Goal: Browse casually

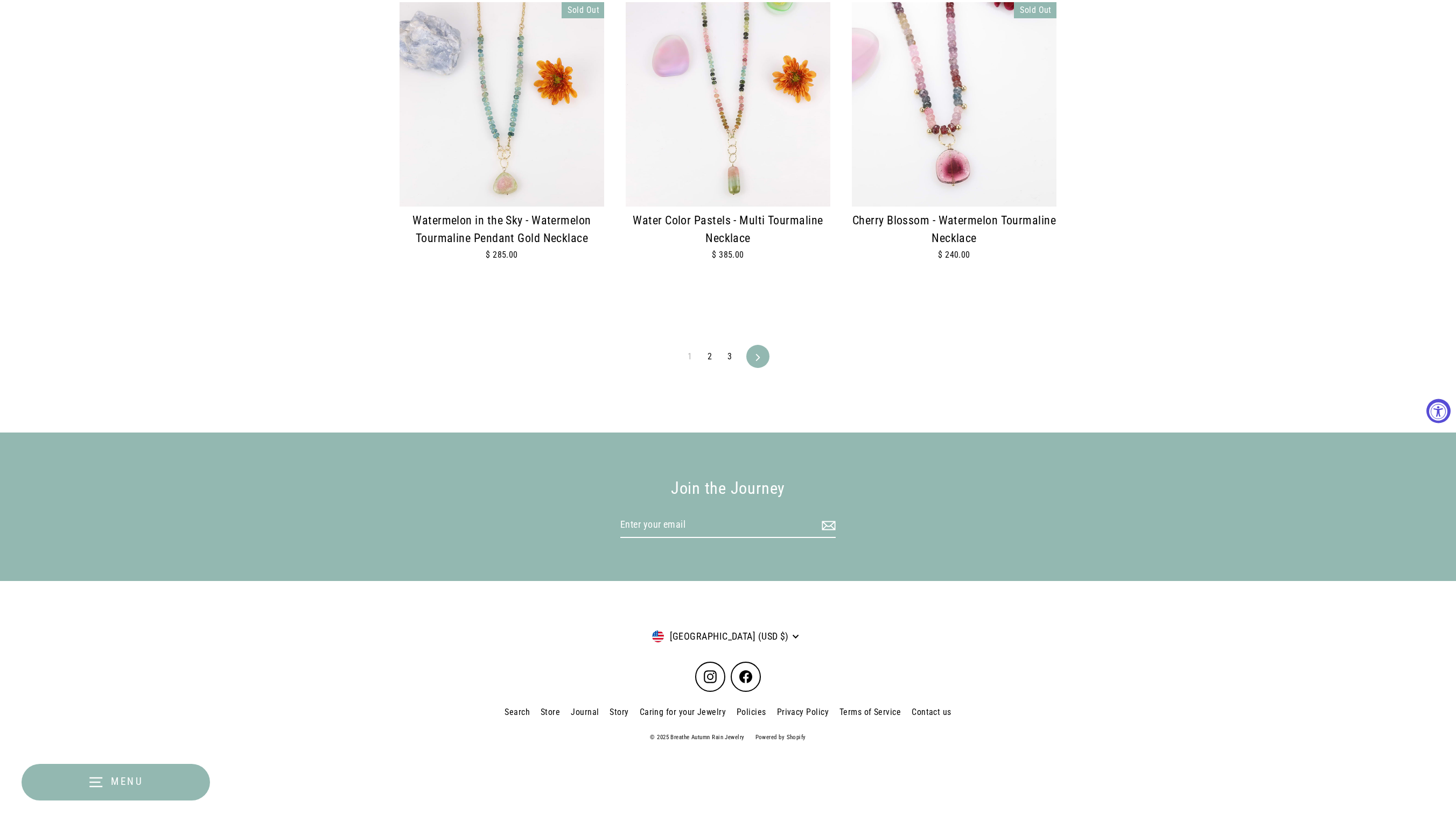
scroll to position [2277, 0]
click at [713, 348] on link "2" at bounding box center [709, 357] width 17 height 17
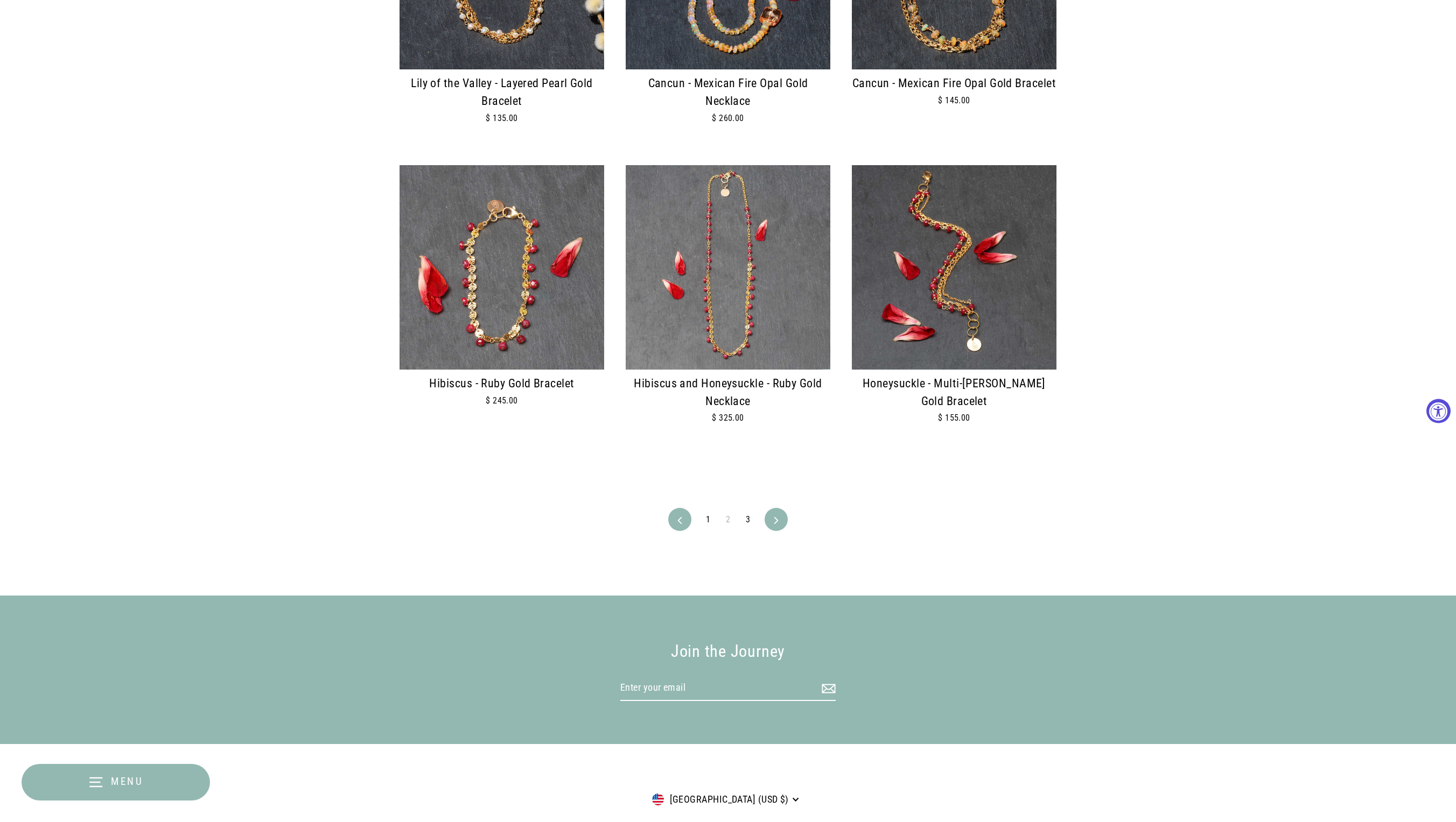
scroll to position [2099, 0]
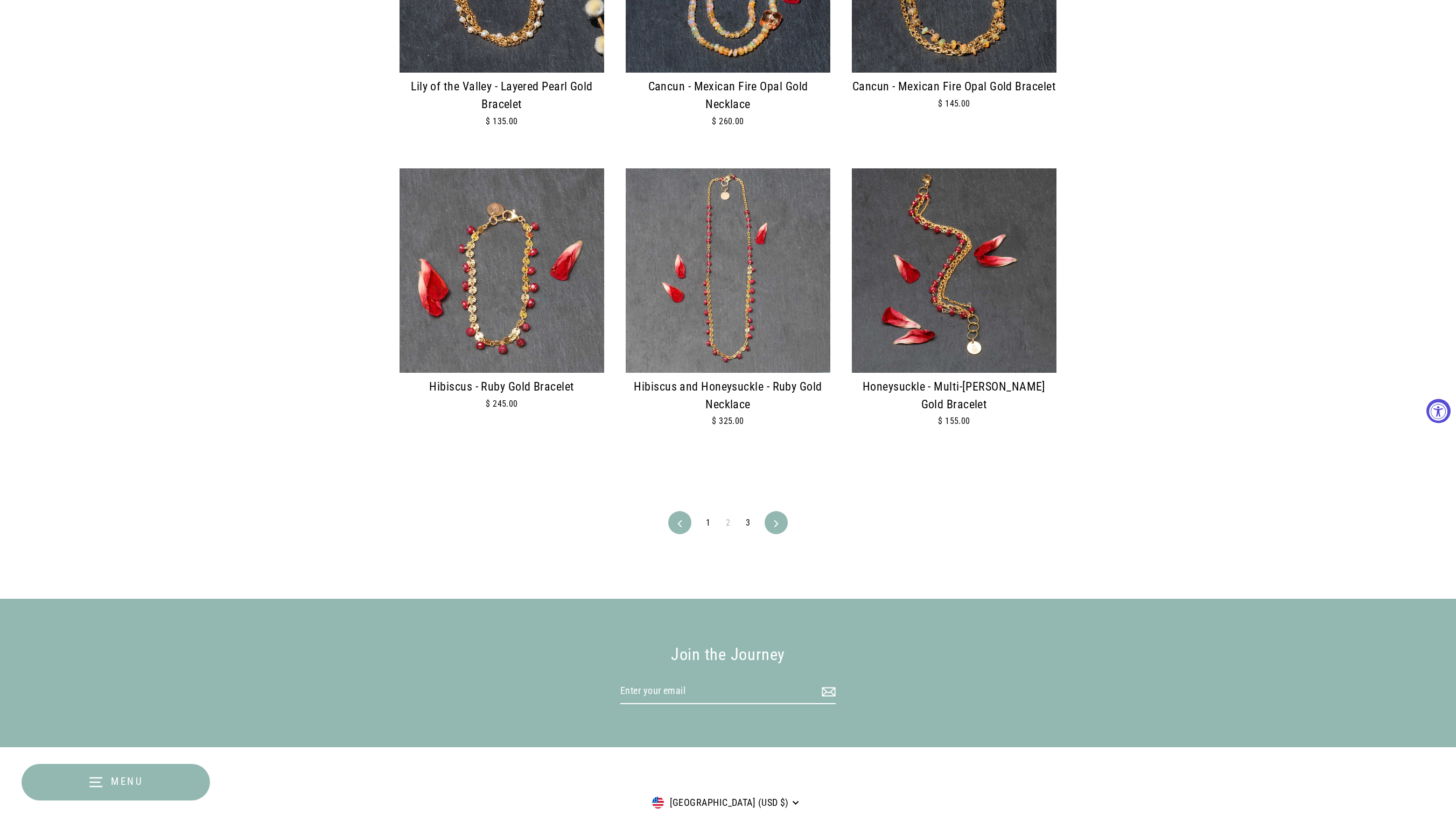
click at [772, 521] on link "Next" at bounding box center [776, 522] width 20 height 23
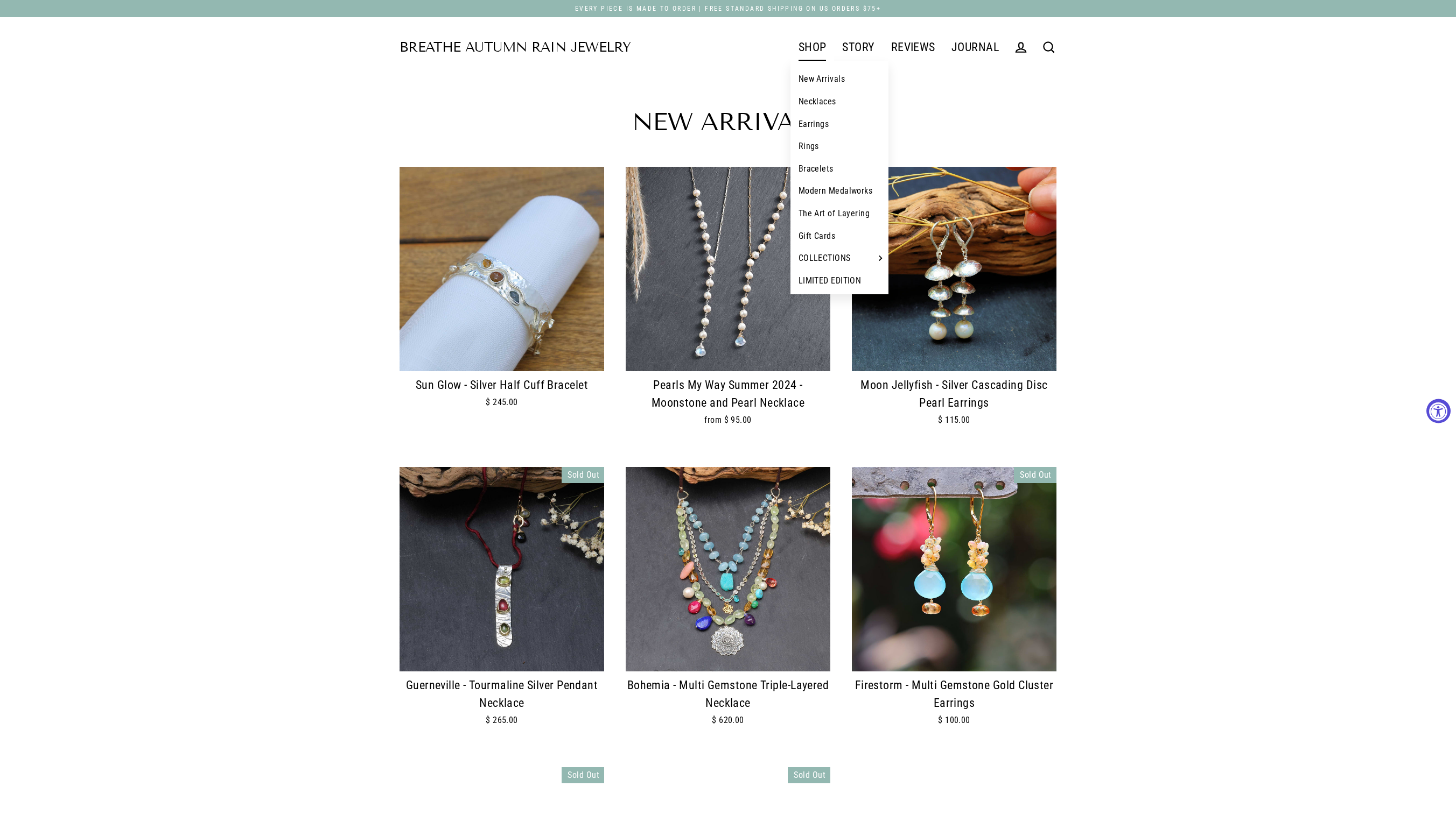
click at [843, 197] on link "Modern Medalworks" at bounding box center [839, 191] width 98 height 23
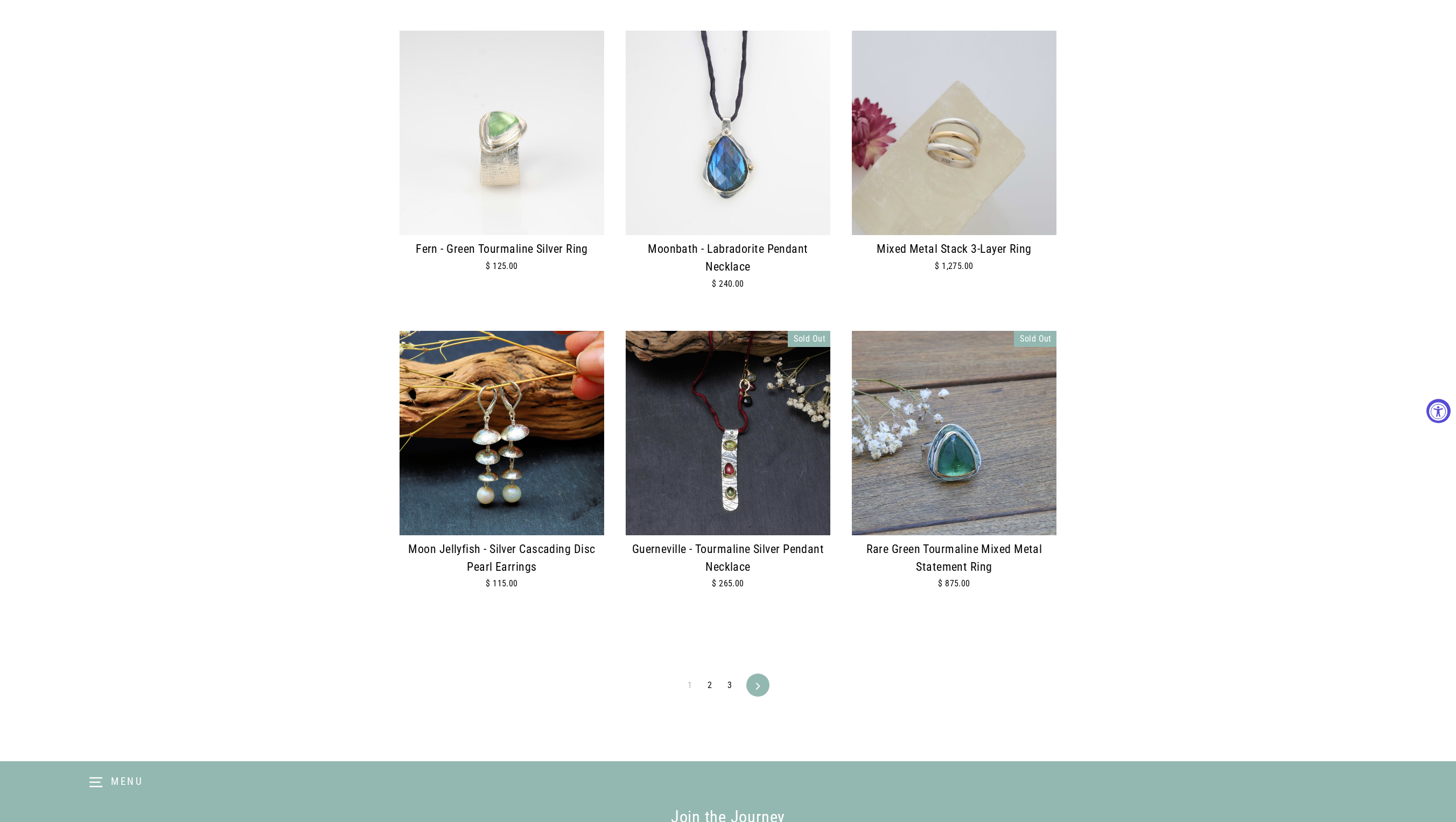
scroll to position [2172, 0]
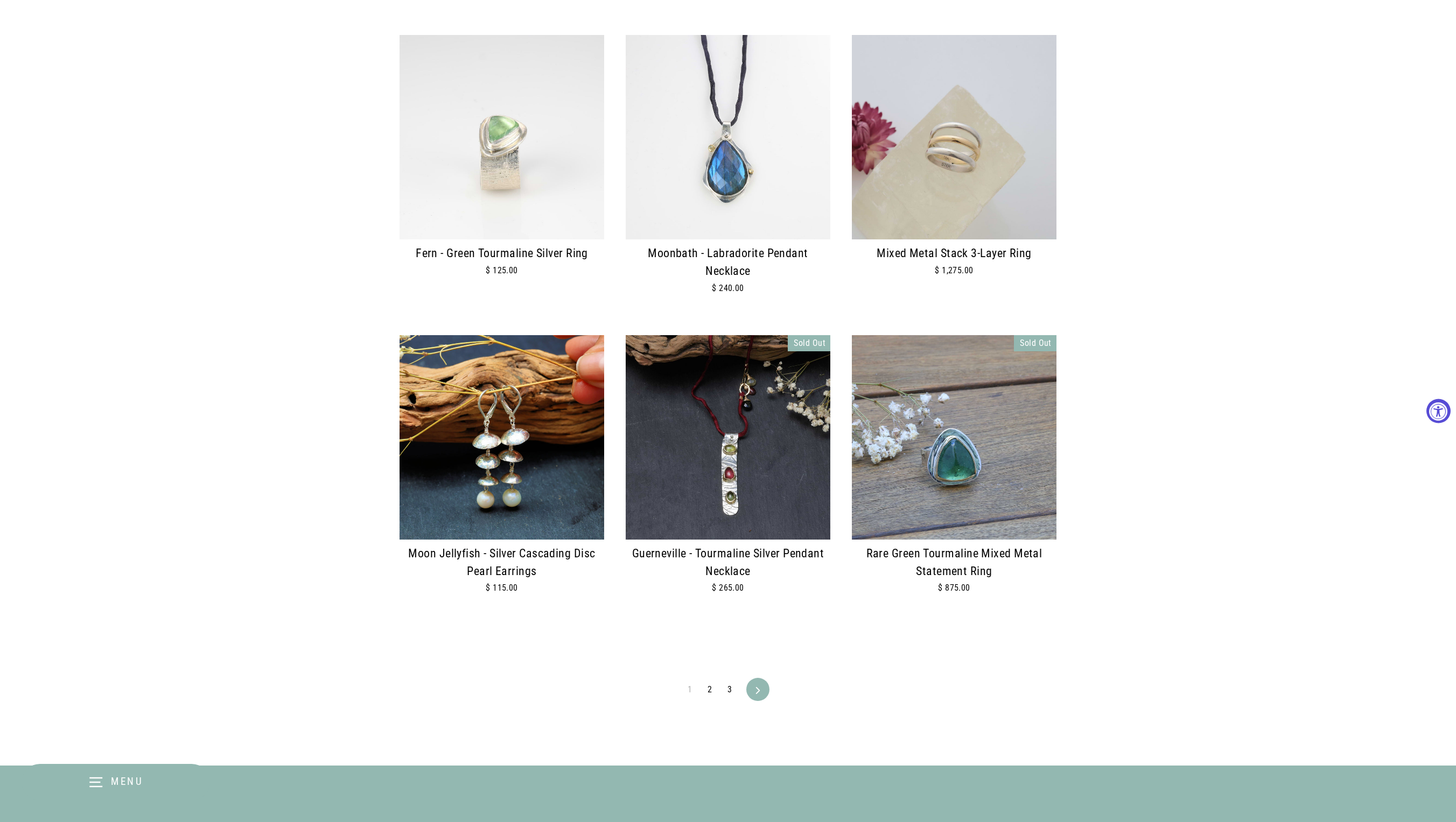
click at [711, 686] on link "2" at bounding box center [709, 690] width 17 height 17
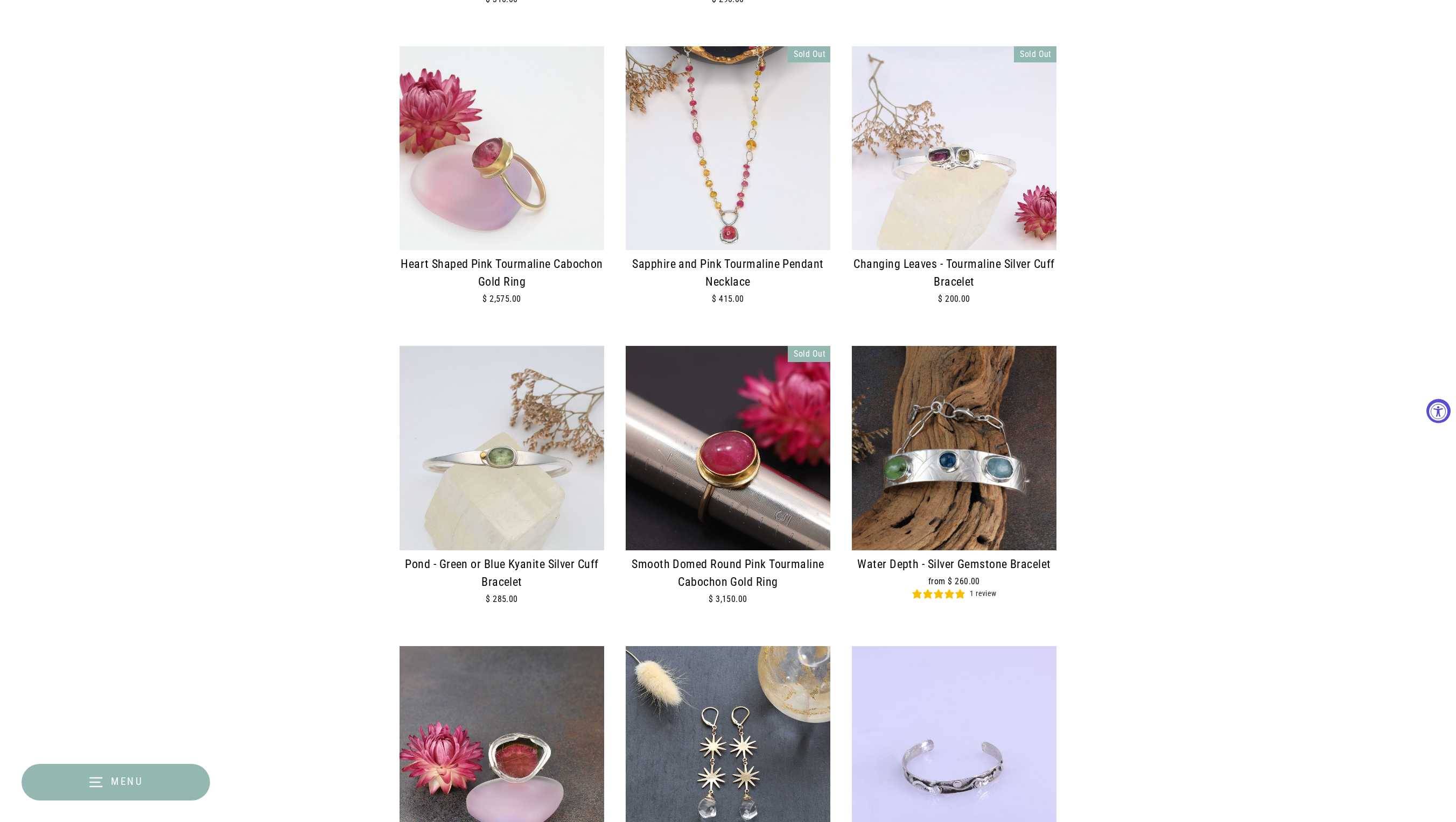
scroll to position [960, 0]
